Goal: Check status

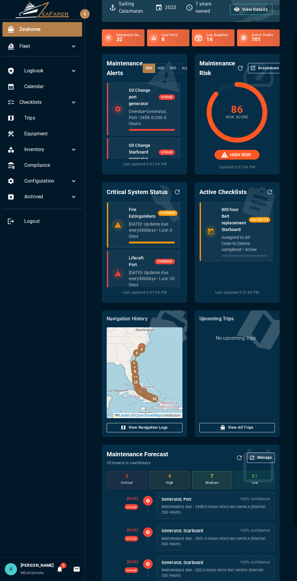
scroll to position [41, 0]
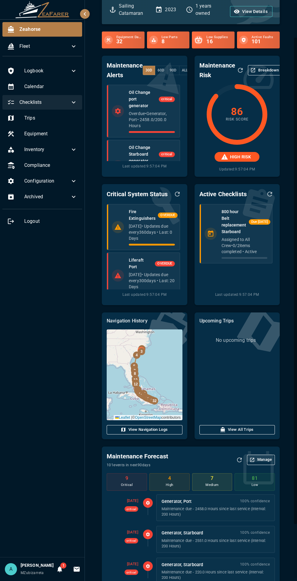
click at [47, 101] on span "Checklists" at bounding box center [44, 102] width 51 height 7
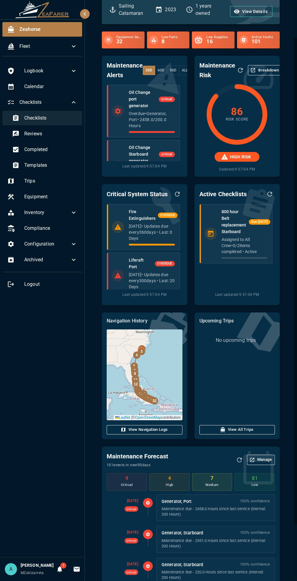
click at [35, 114] on span "Checklists" at bounding box center [50, 117] width 53 height 7
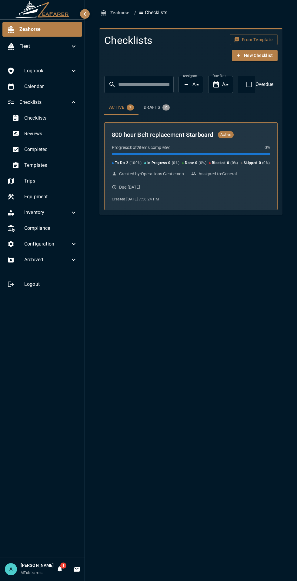
click at [163, 208] on div "800 hour Belt replacement Starboard Active Progress: 0 of 2 items completed 0 %…" at bounding box center [190, 166] width 173 height 88
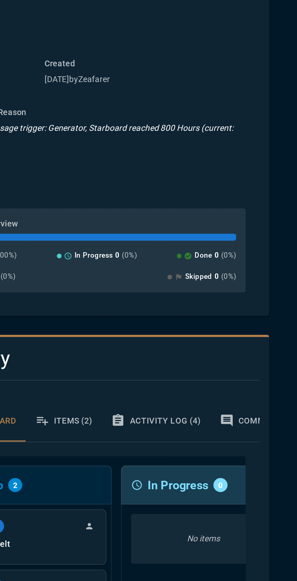
click at [216, 336] on button "Activity Log (4)" at bounding box center [224, 336] width 56 height 22
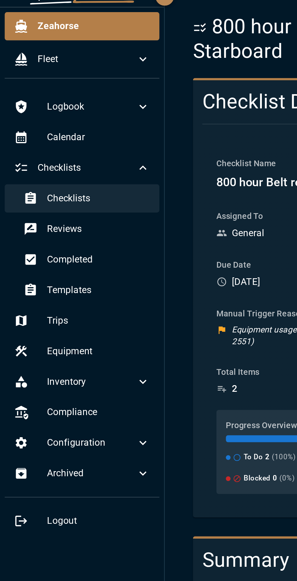
click at [23, 117] on div at bounding box center [18, 117] width 12 height 7
